Goal: Contribute content: Add original content to the website for others to see

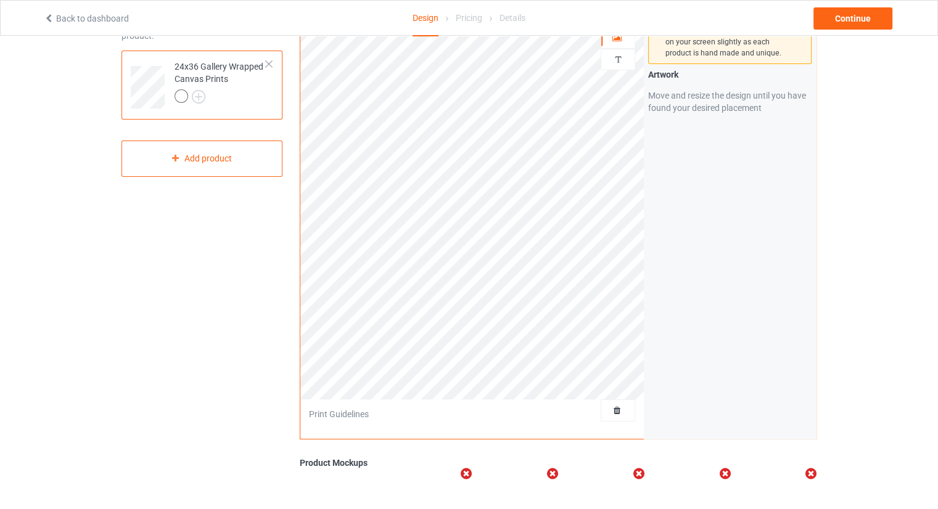
scroll to position [123, 0]
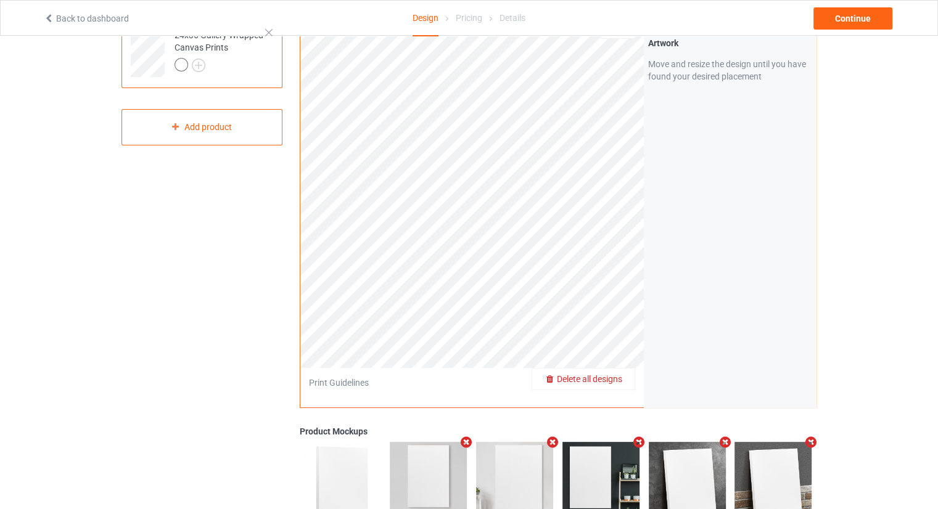
click at [618, 375] on span "Delete all designs" at bounding box center [589, 379] width 65 height 10
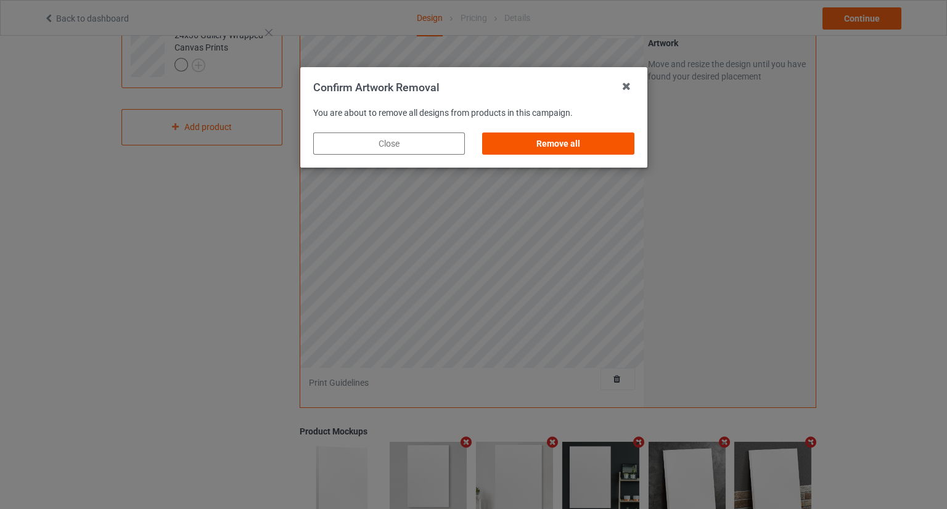
click at [558, 144] on div "Remove all" at bounding box center [558, 144] width 152 height 22
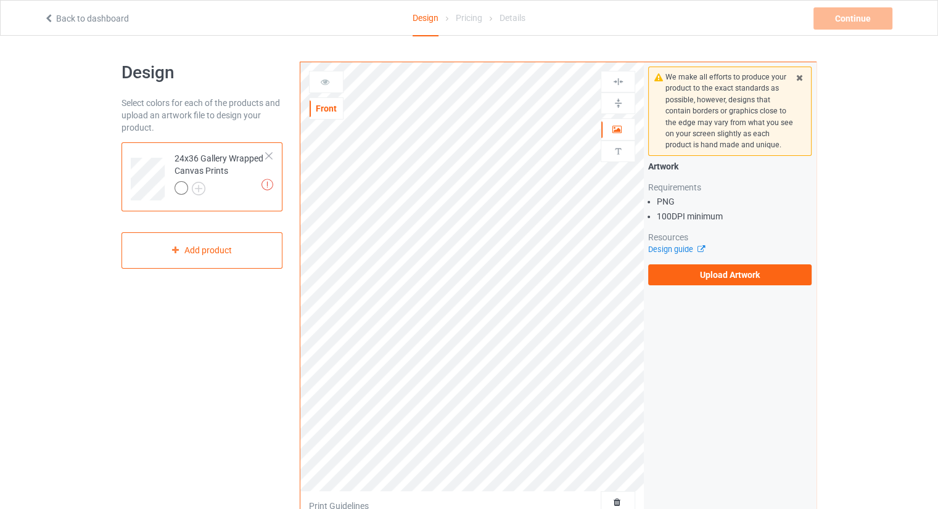
scroll to position [0, 0]
click at [669, 271] on label "Upload Artwork" at bounding box center [729, 274] width 163 height 21
click at [0, 0] on input "Upload Artwork" at bounding box center [0, 0] width 0 height 0
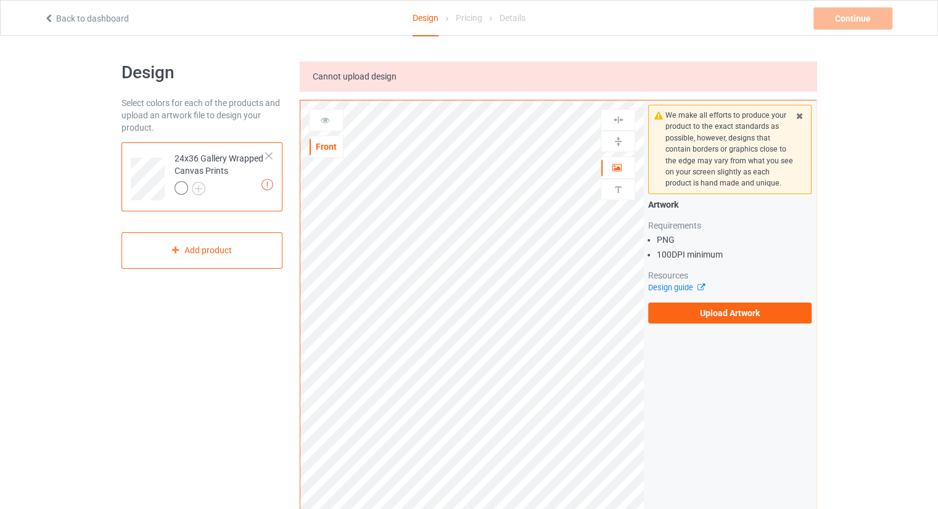
click at [414, 94] on div "Cannot upload design Front Artwork Upload artwork before adding personalization…" at bounding box center [558, 436] width 517 height 748
drag, startPoint x: 665, startPoint y: 117, endPoint x: 724, endPoint y: 133, distance: 61.9
click at [724, 133] on div "We make all efforts to produce your product to the exact standards as possible,…" at bounding box center [729, 150] width 129 height 80
click at [708, 142] on div "We make all efforts to produce your product to the exact standards as possible,…" at bounding box center [729, 150] width 129 height 80
click at [700, 151] on div "We make all efforts to produce your product to the exact standards as possible,…" at bounding box center [729, 150] width 129 height 80
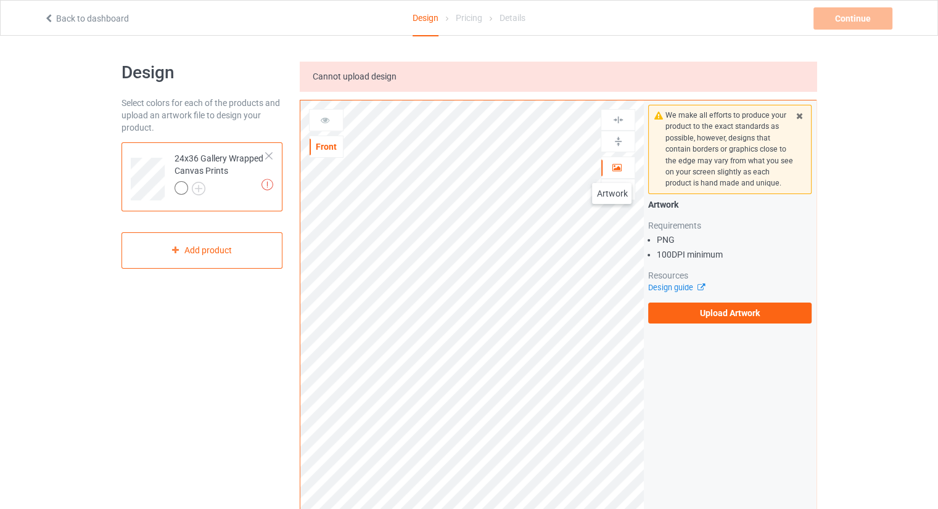
click at [612, 170] on icon at bounding box center [617, 166] width 10 height 9
click at [247, 244] on div "Add product" at bounding box center [201, 250] width 161 height 36
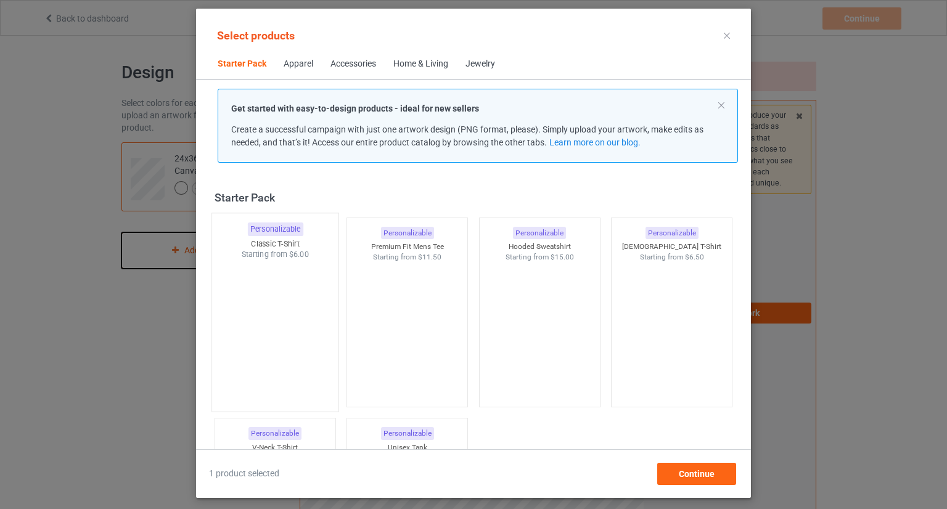
scroll to position [16, 0]
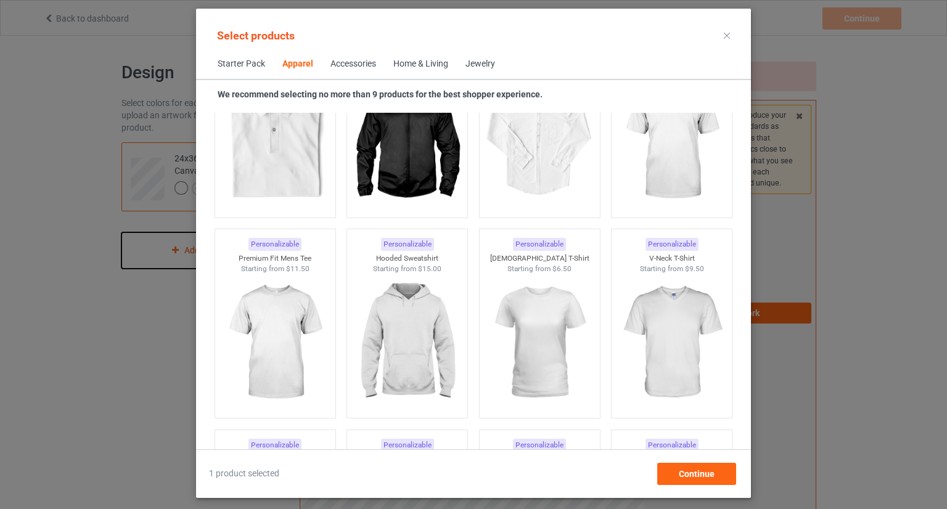
scroll to position [263, 0]
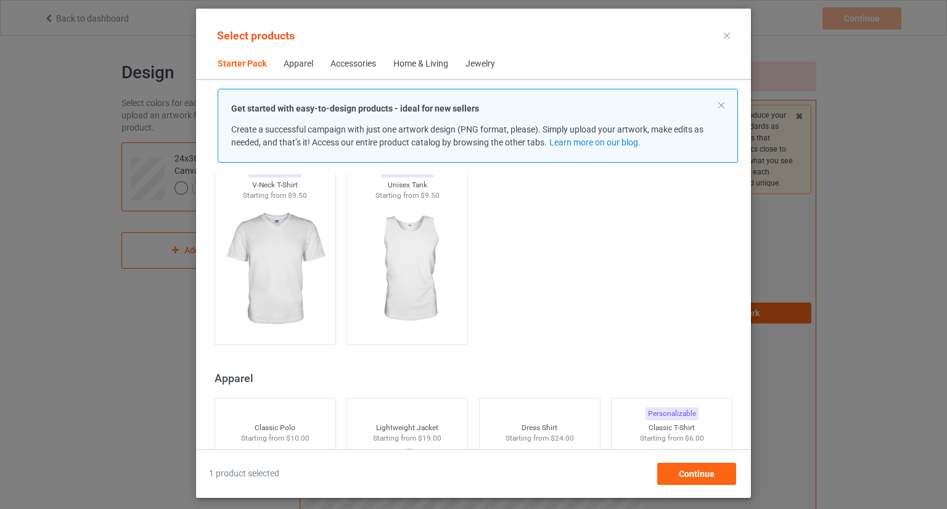
click at [424, 62] on div "Home & Living" at bounding box center [420, 64] width 55 height 12
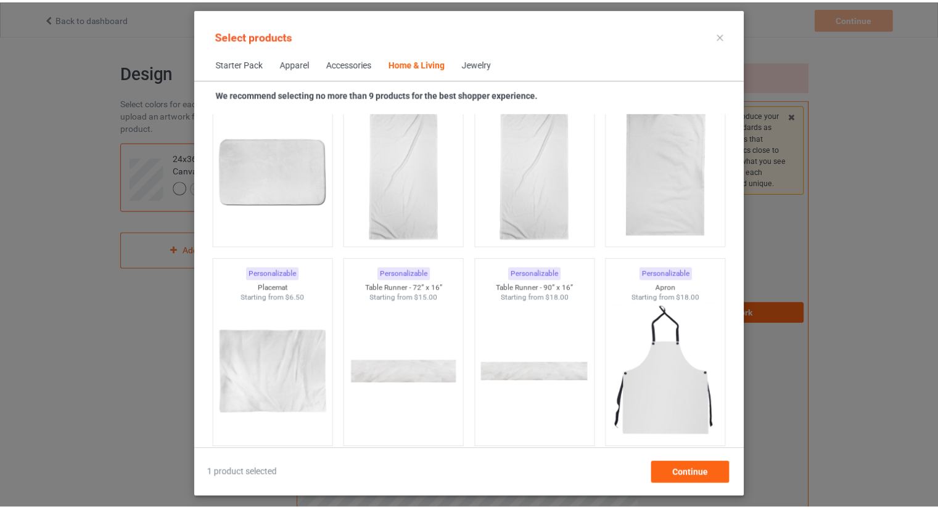
scroll to position [7657, 0]
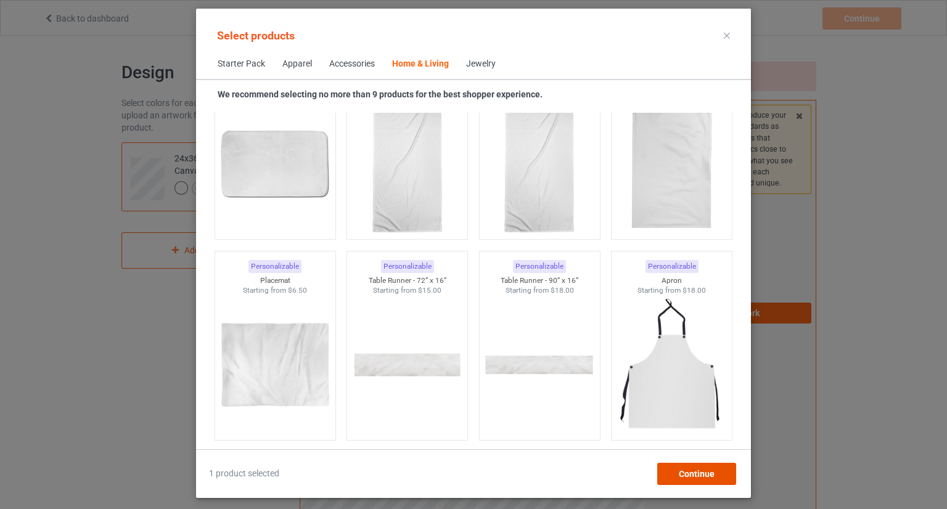
click at [700, 477] on span "Continue" at bounding box center [697, 474] width 36 height 10
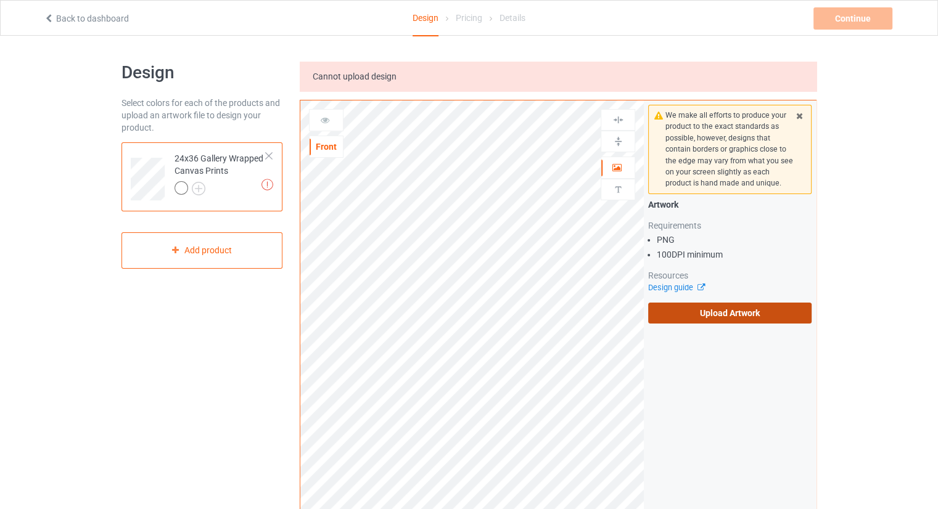
drag, startPoint x: 699, startPoint y: 301, endPoint x: 703, endPoint y: 307, distance: 7.2
click at [700, 303] on div "Artwork Requirements PNG 100 DPI minimum Resources Design guide Upload Artwork" at bounding box center [729, 261] width 163 height 125
click at [710, 314] on label "Upload Artwork" at bounding box center [729, 313] width 163 height 21
click at [0, 0] on input "Upload Artwork" at bounding box center [0, 0] width 0 height 0
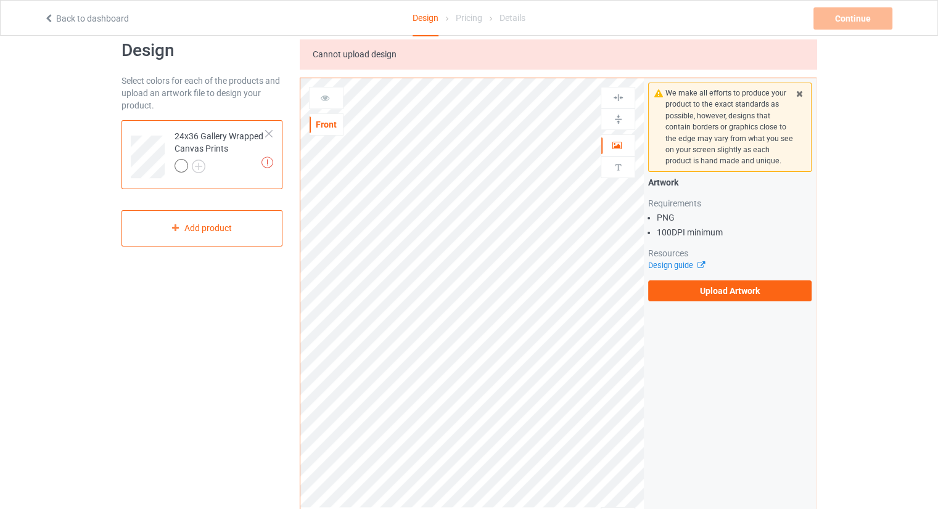
scroll to position [62, 0]
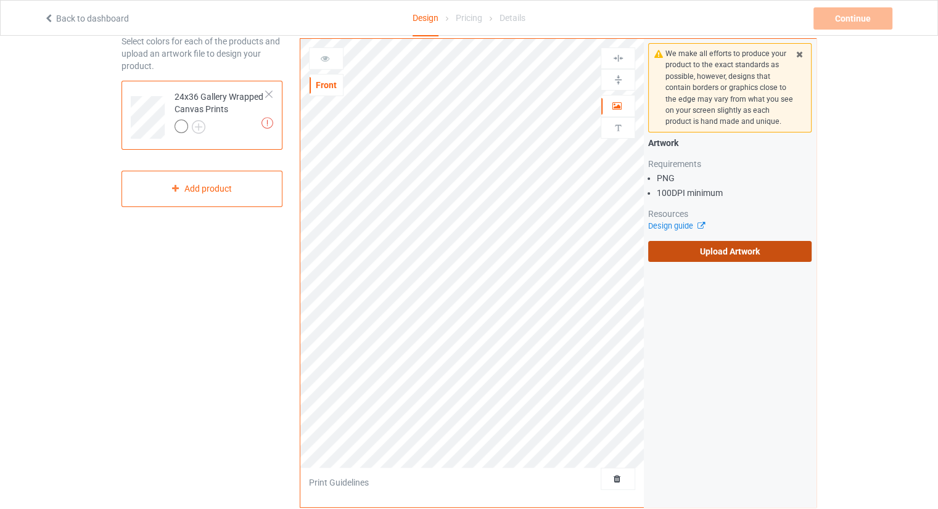
click at [808, 260] on label "Upload Artwork" at bounding box center [729, 251] width 163 height 21
click at [0, 0] on input "Upload Artwork" at bounding box center [0, 0] width 0 height 0
click at [678, 228] on link "Design guide" at bounding box center [676, 225] width 56 height 9
click at [700, 256] on label "Upload Artwork" at bounding box center [729, 251] width 163 height 21
click at [0, 0] on input "Upload Artwork" at bounding box center [0, 0] width 0 height 0
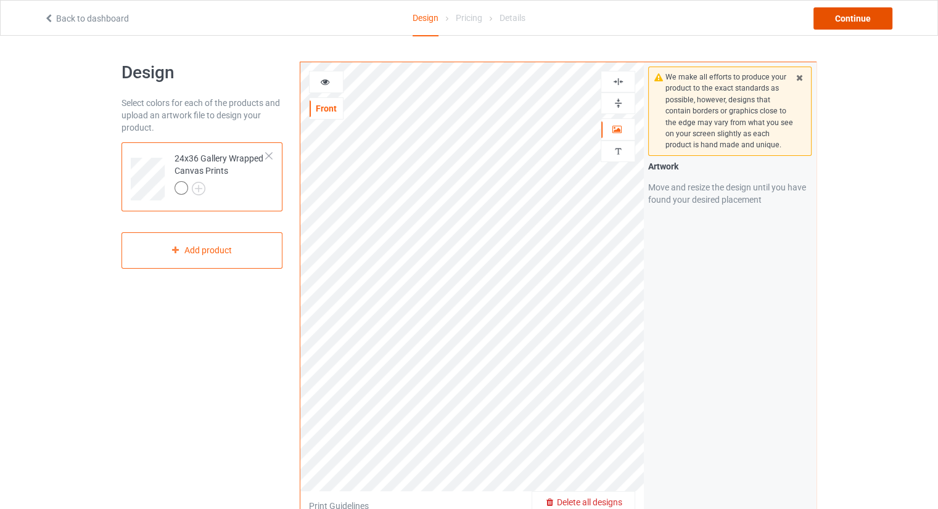
click at [829, 21] on div "Continue" at bounding box center [852, 18] width 79 height 22
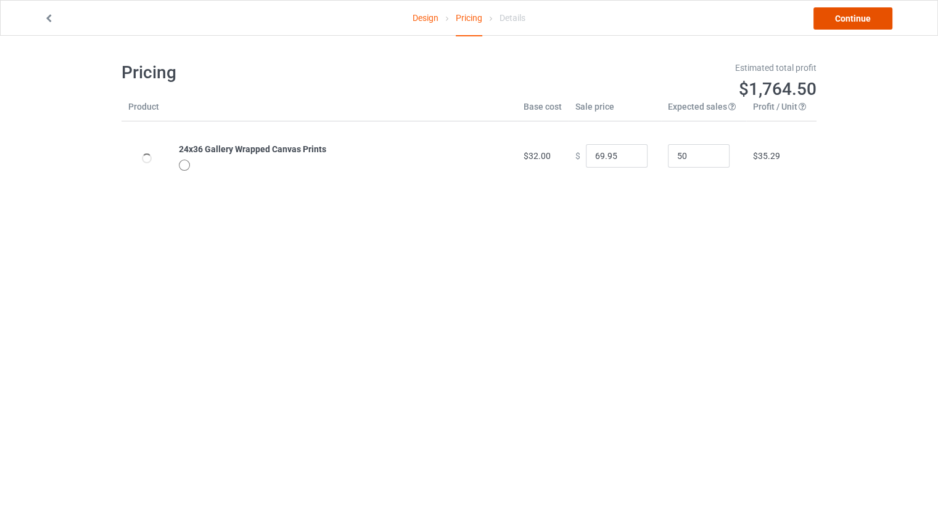
click at [841, 18] on link "Continue" at bounding box center [852, 18] width 79 height 22
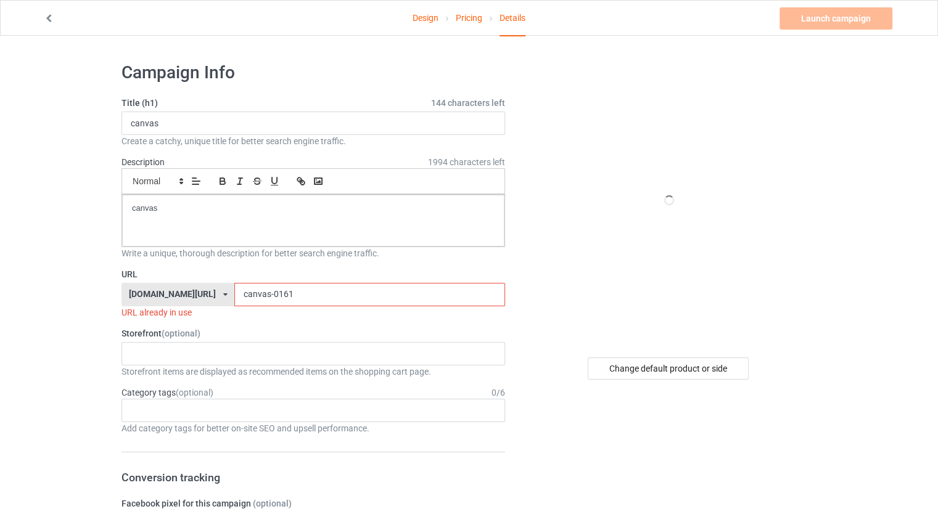
click at [265, 293] on input "canvas-0161" at bounding box center [369, 294] width 270 height 23
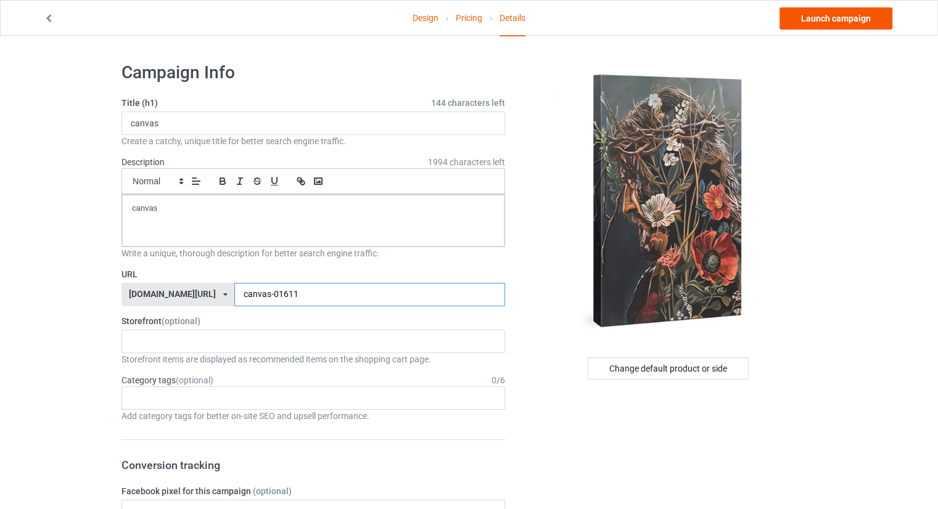
type input "canvas-01611"
click at [843, 22] on link "Launch campaign" at bounding box center [835, 18] width 113 height 22
